Goal: Navigation & Orientation: Find specific page/section

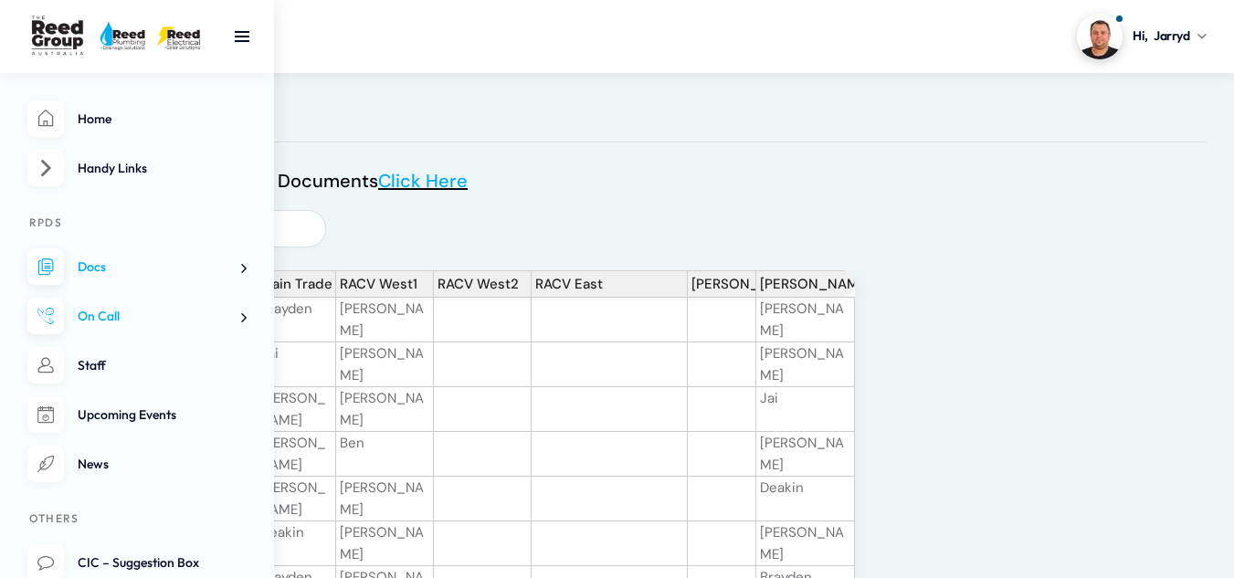
scroll to position [548, 0]
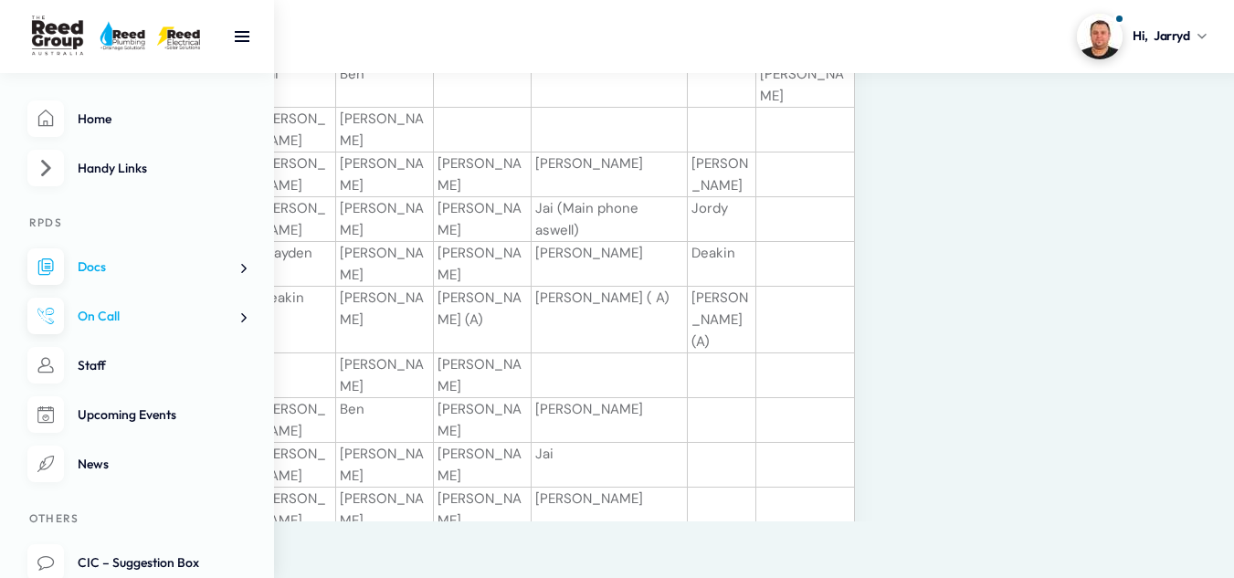
click at [244, 270] on span at bounding box center [236, 268] width 19 height 19
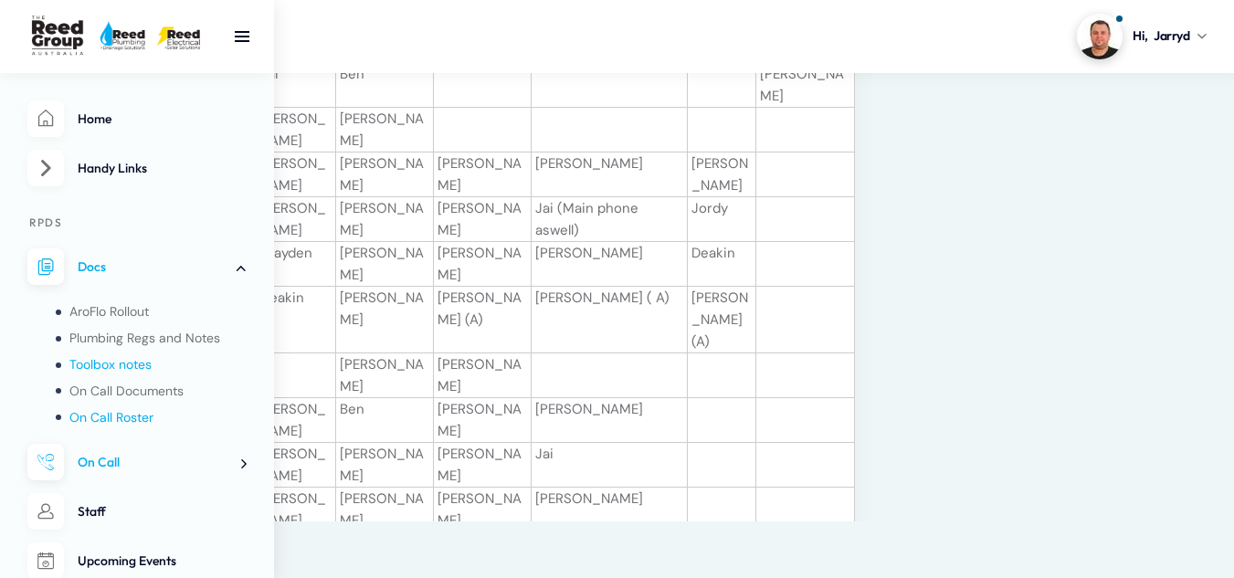
click at [137, 361] on span "Toolbox notes" at bounding box center [110, 364] width 82 height 16
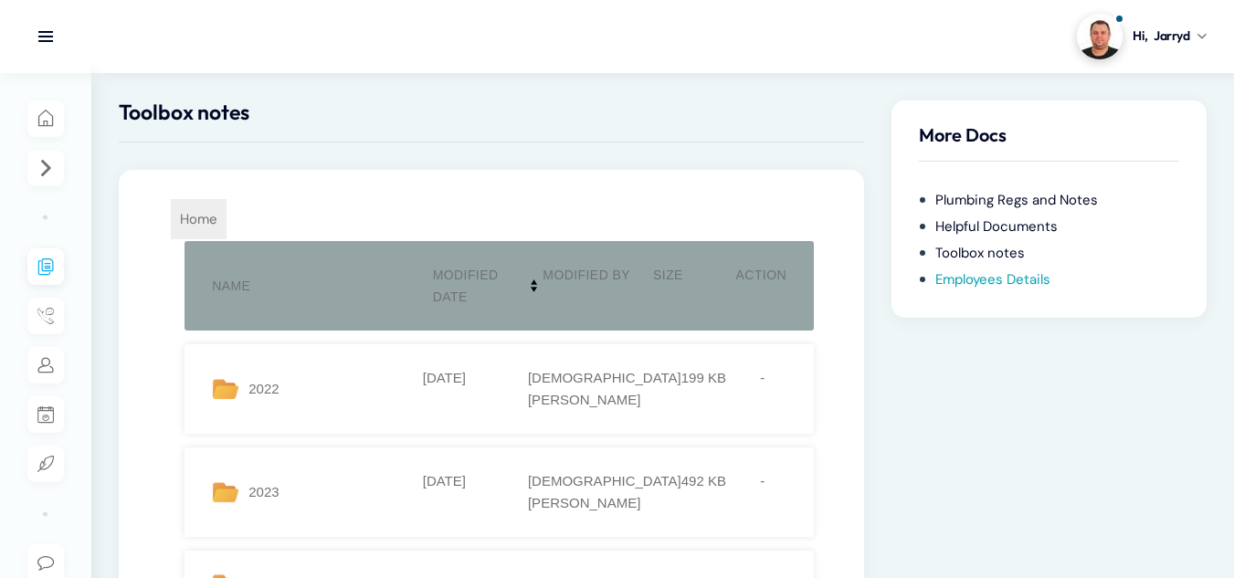
click at [1009, 280] on link "Employees Details" at bounding box center [992, 279] width 115 height 18
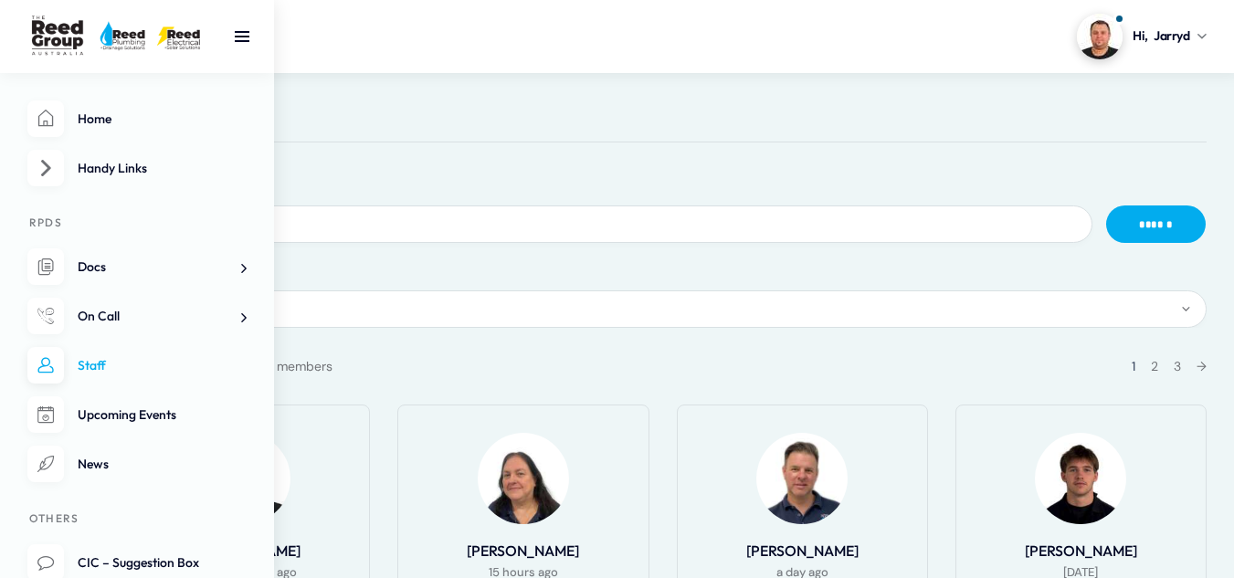
click at [40, 165] on li "Handy Links" at bounding box center [136, 168] width 219 height 37
click at [264, 164] on nav "Home Handy Links RPDS Docs AroFlo Rollout Plumbing Regs and Notes Toolbox notes…" at bounding box center [137, 325] width 274 height 505
